Goal: Task Accomplishment & Management: Use online tool/utility

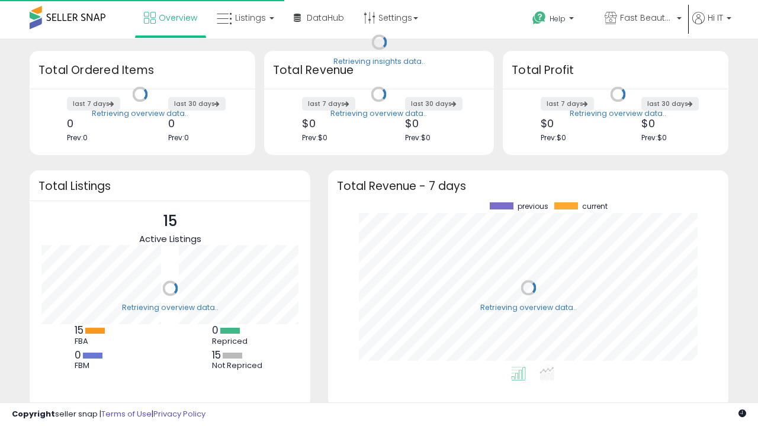
scroll to position [165, 377]
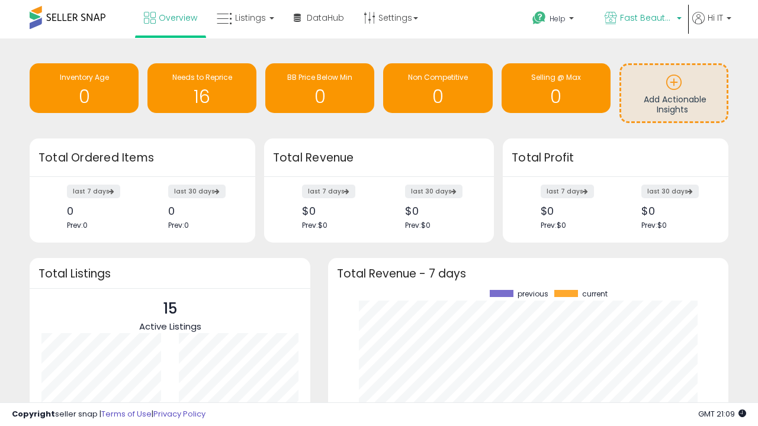
click at [642, 19] on span "Fast Beauty ([GEOGRAPHIC_DATA])" at bounding box center [646, 18] width 53 height 12
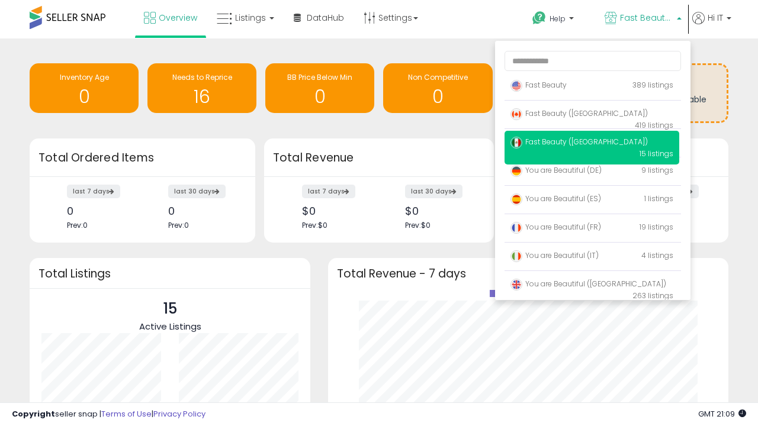
click at [592, 258] on span "You are Beautiful (IT)" at bounding box center [555, 256] width 88 height 10
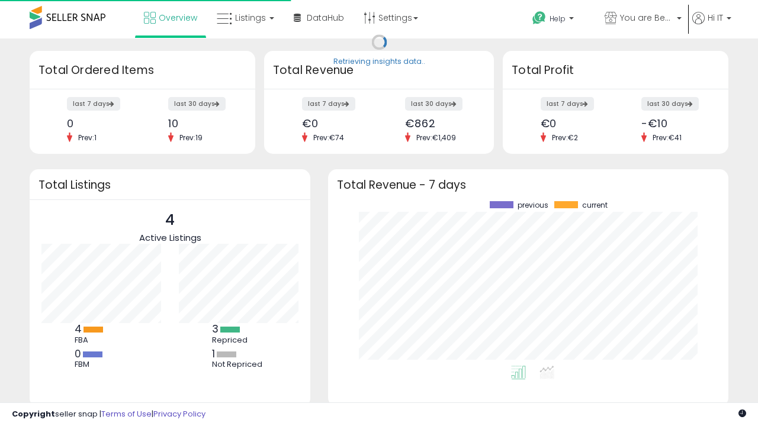
scroll to position [165, 377]
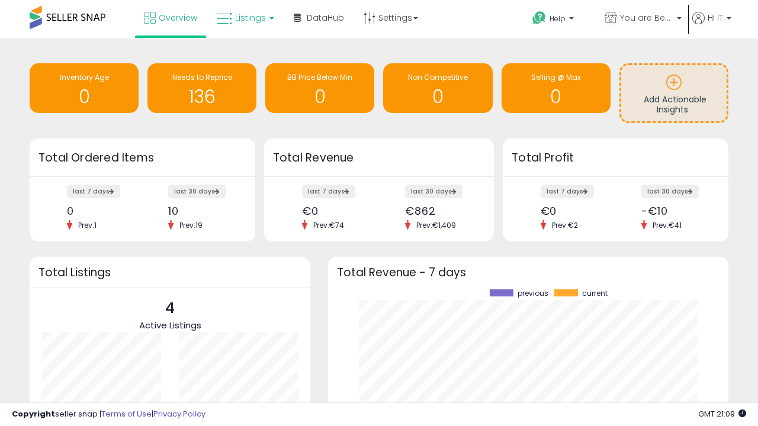
click at [244, 18] on span "Listings" at bounding box center [250, 18] width 31 height 12
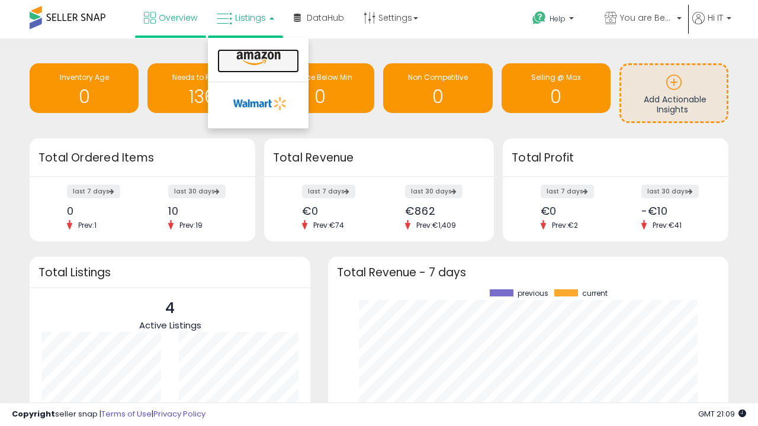
click at [257, 59] on icon at bounding box center [259, 58] width 52 height 15
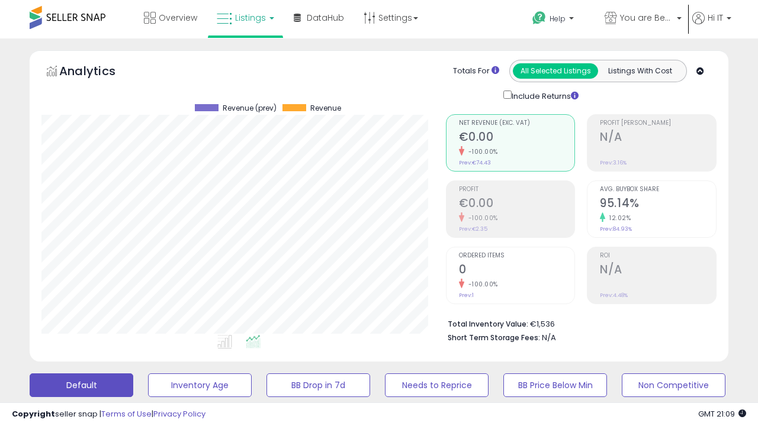
scroll to position [243, 404]
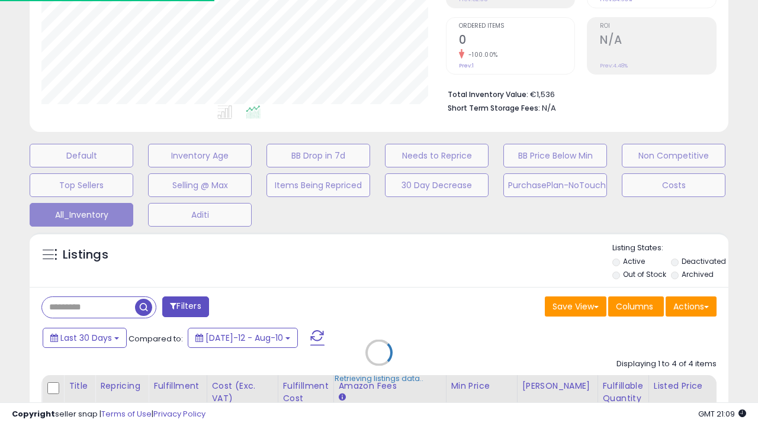
scroll to position [329, 0]
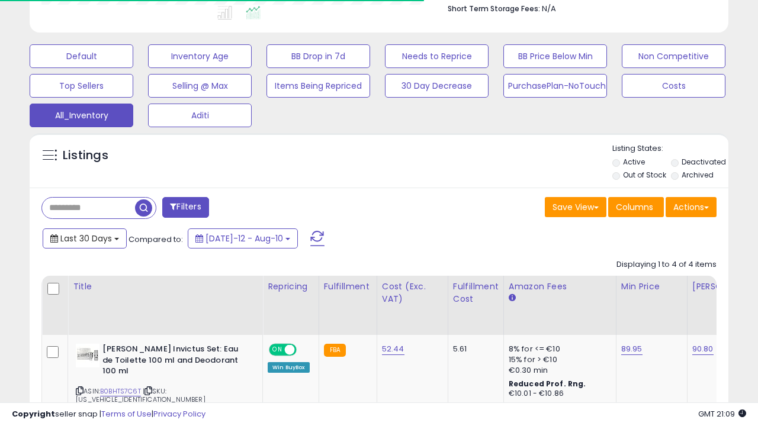
click at [75, 233] on span "Last 30 Days" at bounding box center [86, 239] width 52 height 12
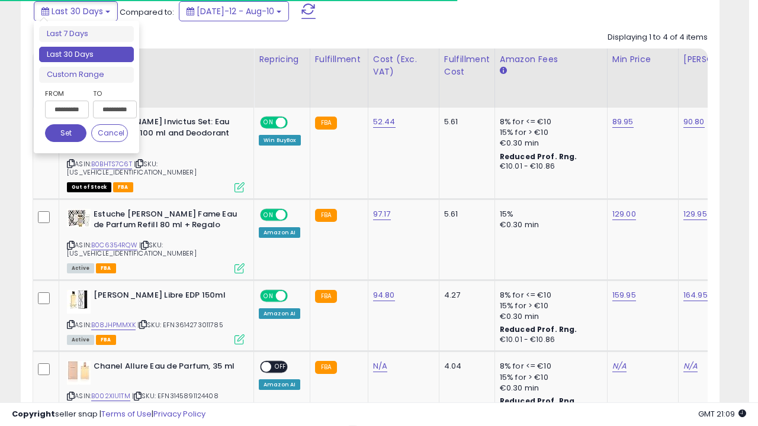
click at [86, 54] on li "Last 30 Days" at bounding box center [86, 55] width 95 height 16
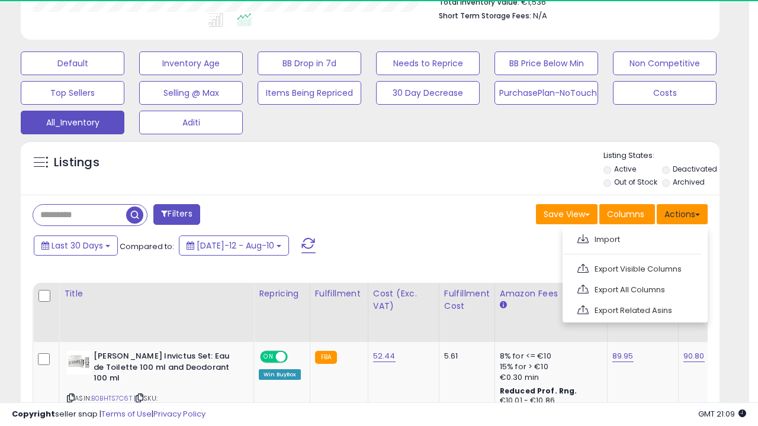
scroll to position [243, 404]
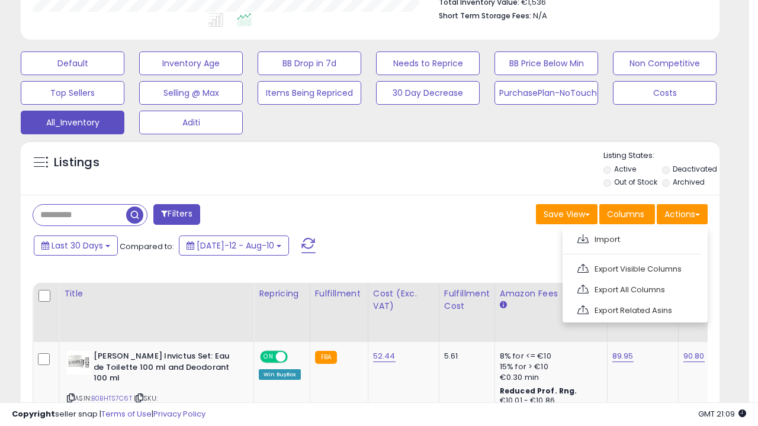
click at [634, 288] on link "Export All Columns" at bounding box center [634, 290] width 130 height 18
